Goal: Communication & Community: Answer question/provide support

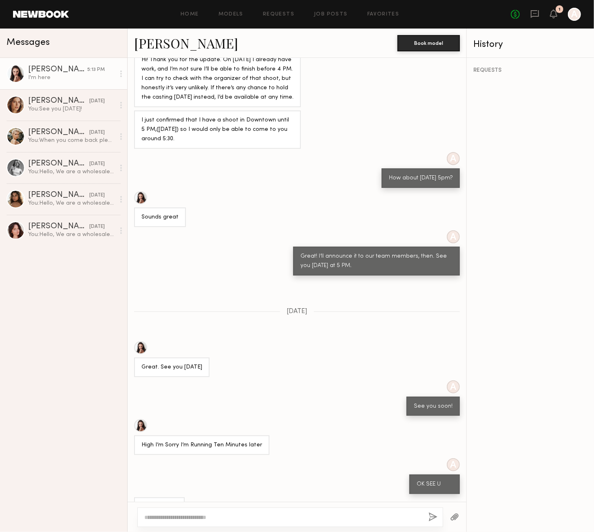
scroll to position [838, 0]
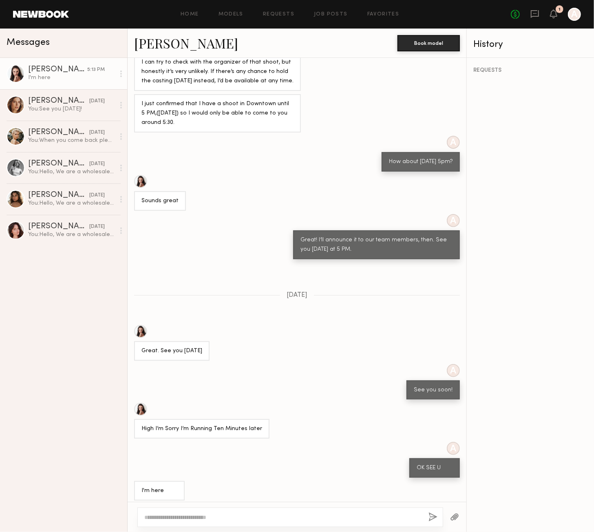
click at [81, 75] on div "I'm here" at bounding box center [71, 78] width 87 height 8
click at [71, 104] on div "Oxana Z." at bounding box center [58, 101] width 61 height 8
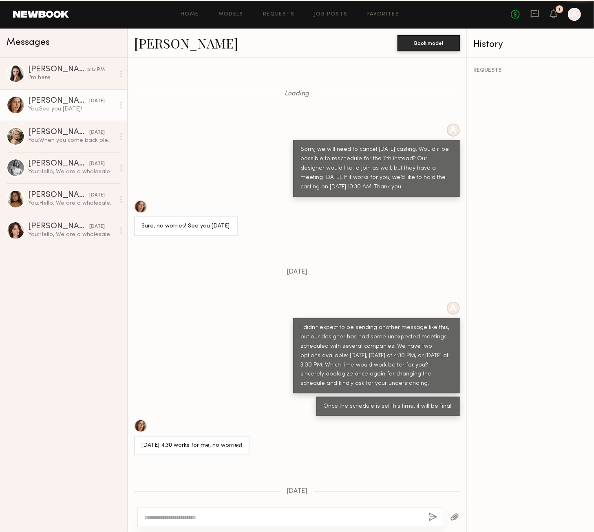
scroll to position [247, 0]
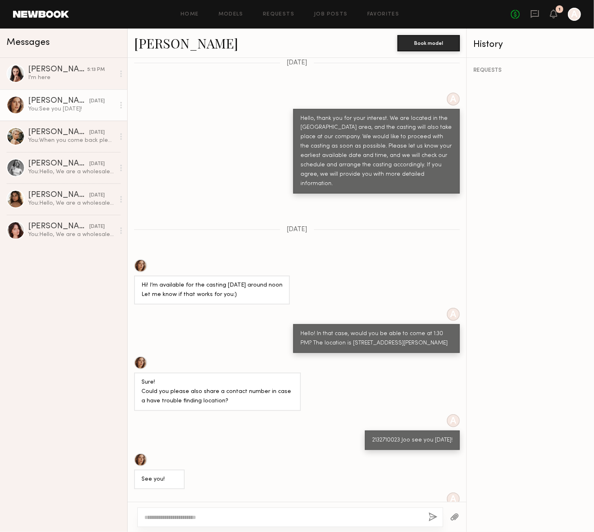
scroll to position [837, 0]
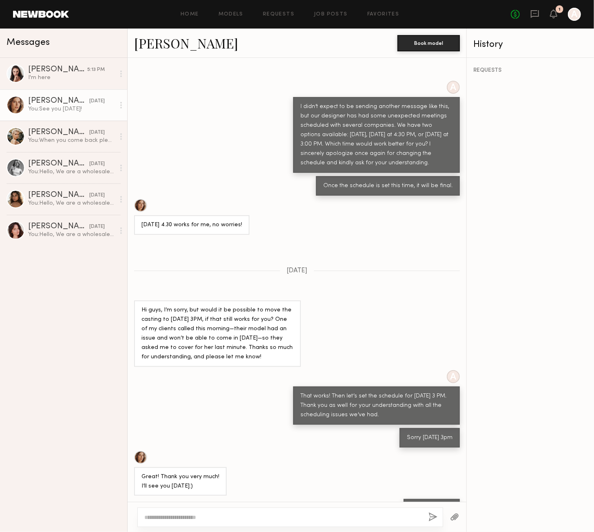
click at [142, 451] on div at bounding box center [140, 457] width 13 height 13
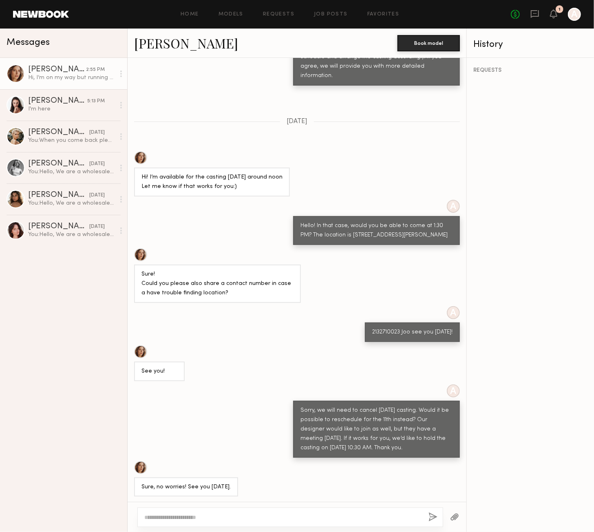
scroll to position [1021, 0]
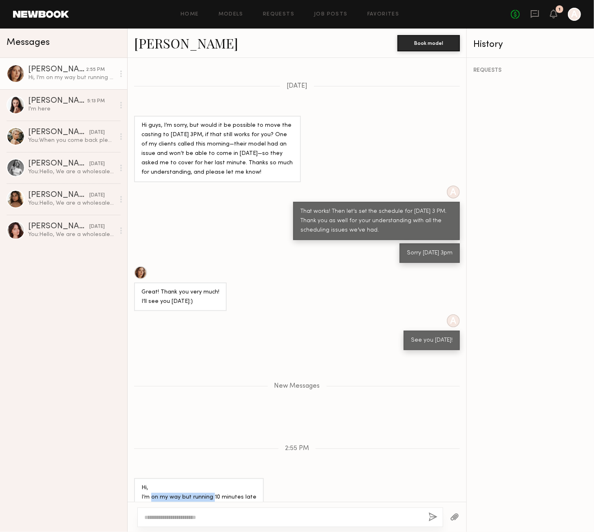
drag, startPoint x: 198, startPoint y: 477, endPoint x: 211, endPoint y: 477, distance: 13.1
click at [211, 484] on div "Hi, I’m on my way but running 10 minutes late So sorry" at bounding box center [199, 498] width 115 height 28
click at [224, 484] on div "Hi, I’m on my way but running 10 minutes late So sorry" at bounding box center [199, 498] width 115 height 28
drag, startPoint x: 195, startPoint y: 483, endPoint x: 237, endPoint y: 482, distance: 41.6
click at [236, 484] on div "Hi, I’m on my way but running 10 minutes late So sorry" at bounding box center [199, 498] width 115 height 28
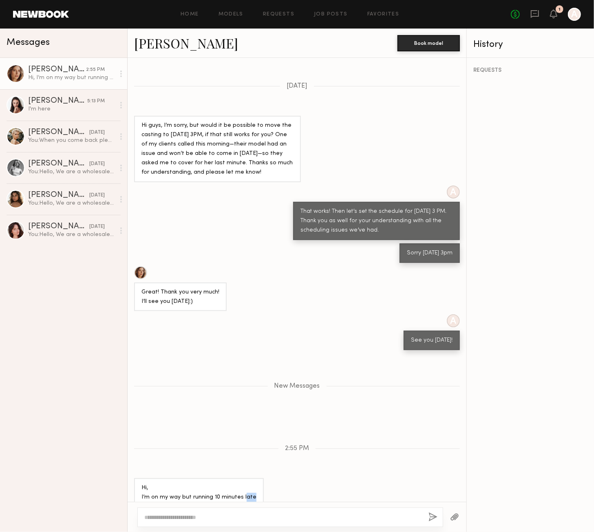
drag, startPoint x: 242, startPoint y: 477, endPoint x: 254, endPoint y: 478, distance: 11.9
click at [254, 478] on div "Hi, I’m on my way but running 10 minutes late So sorry" at bounding box center [199, 497] width 130 height 38
click at [153, 484] on div "Hi, I’m on my way but running 10 minutes late So sorry" at bounding box center [199, 498] width 115 height 28
click at [191, 512] on div at bounding box center [290, 518] width 306 height 20
click at [276, 527] on div at bounding box center [297, 517] width 339 height 30
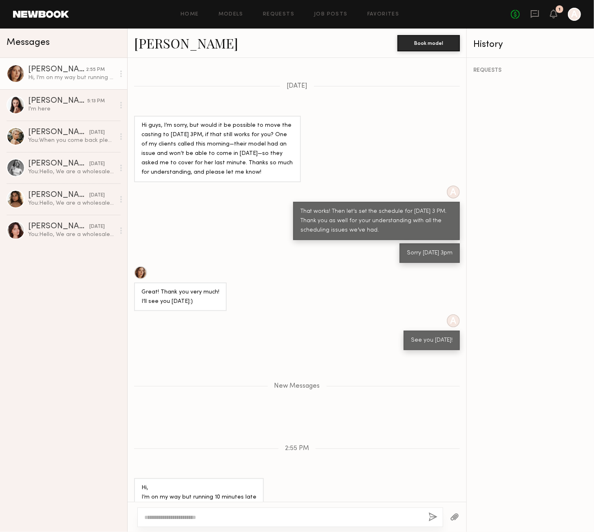
click at [272, 520] on textarea at bounding box center [283, 518] width 278 height 8
type textarea "*"
type textarea "**********"
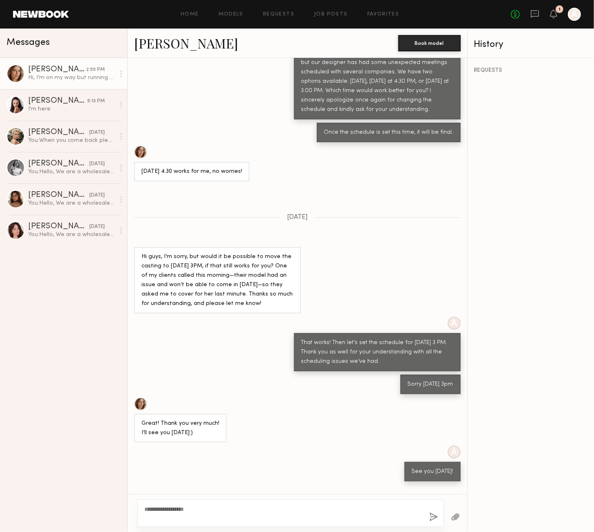
scroll to position [1029, 0]
